Goal: Check status: Check status

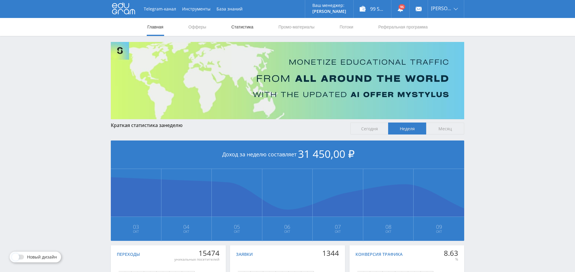
click at [248, 28] on link "Статистика" at bounding box center [242, 27] width 23 height 18
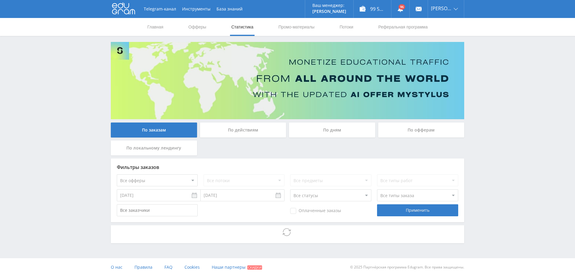
click at [326, 131] on div "По дням" at bounding box center [332, 130] width 86 height 15
click at [0, 0] on input "По дням" at bounding box center [0, 0] width 0 height 0
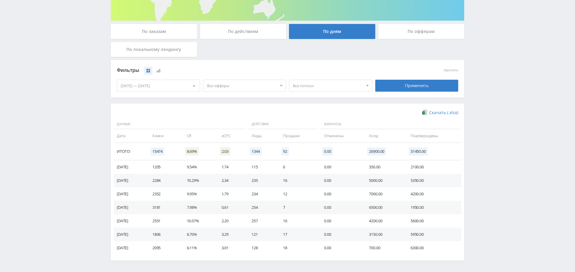
scroll to position [98, 0]
click at [234, 86] on span "Все офферы" at bounding box center [242, 85] width 70 height 11
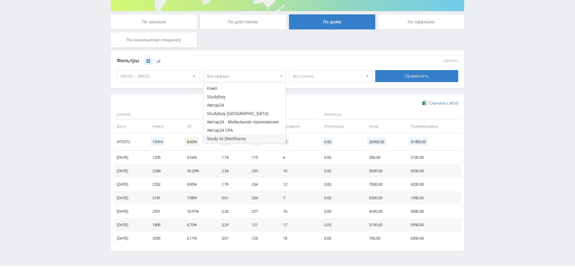
scroll to position [0, 0]
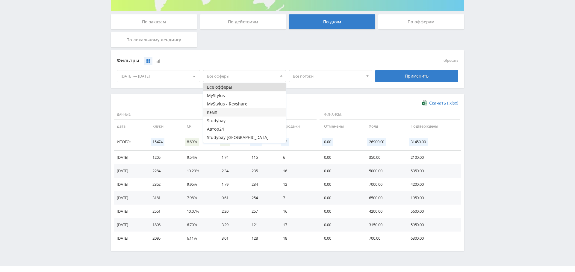
click at [223, 112] on button "Кэмп" at bounding box center [244, 112] width 83 height 8
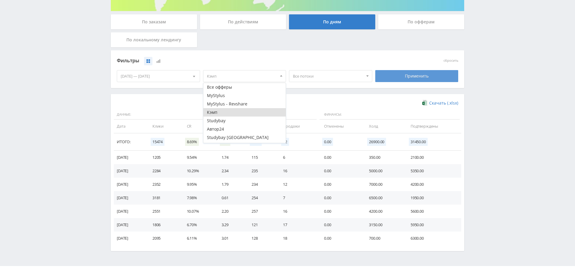
click at [419, 72] on div "Применить" at bounding box center [416, 76] width 83 height 12
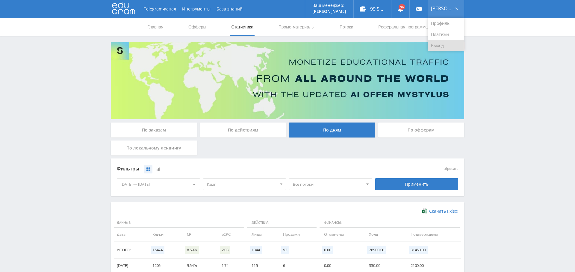
click at [444, 44] on link "Выход" at bounding box center [446, 45] width 36 height 11
